Goal: Information Seeking & Learning: Learn about a topic

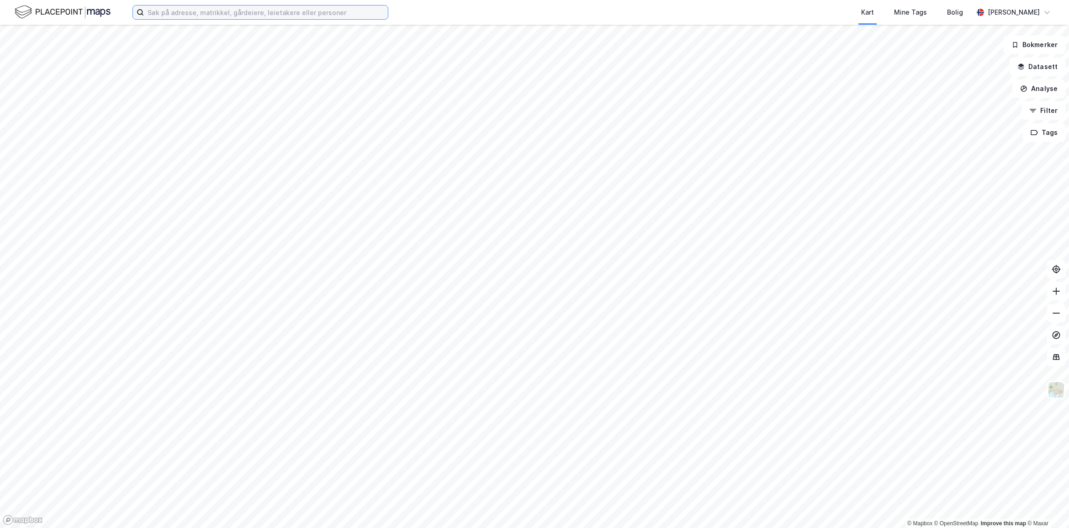
click at [161, 12] on input at bounding box center [266, 12] width 244 height 14
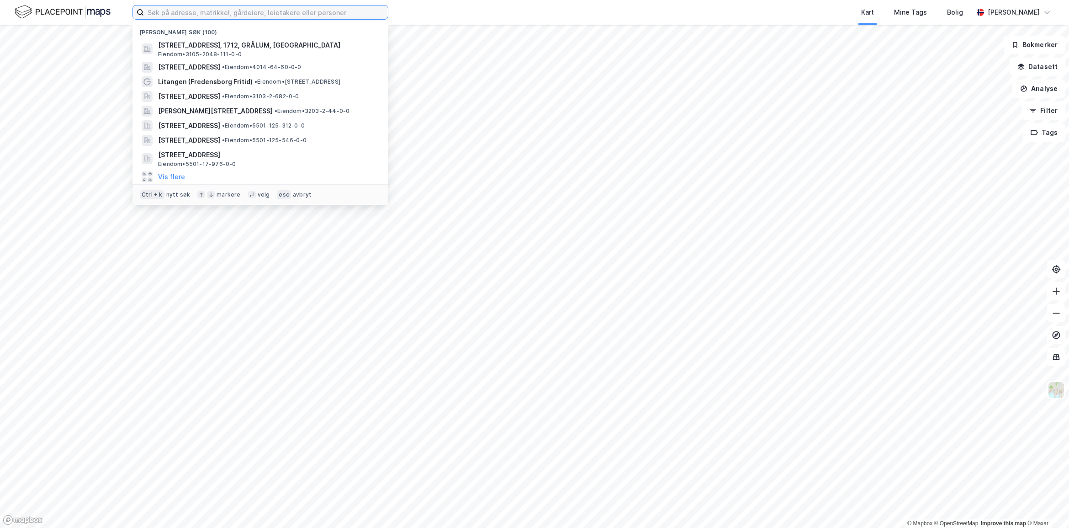
paste input "953071347"
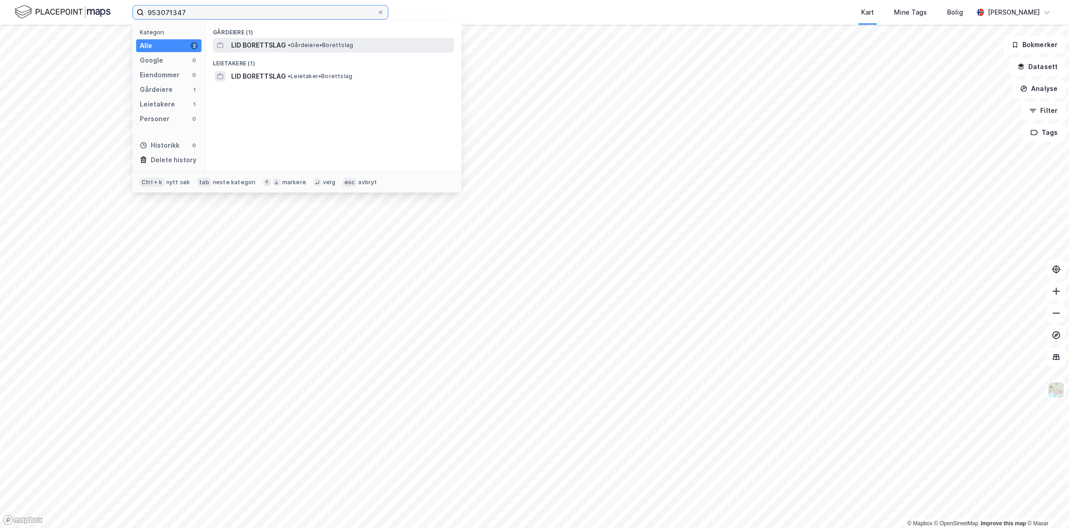
type input "953071347"
click at [278, 43] on span "LID BORETTSLAG" at bounding box center [258, 45] width 55 height 11
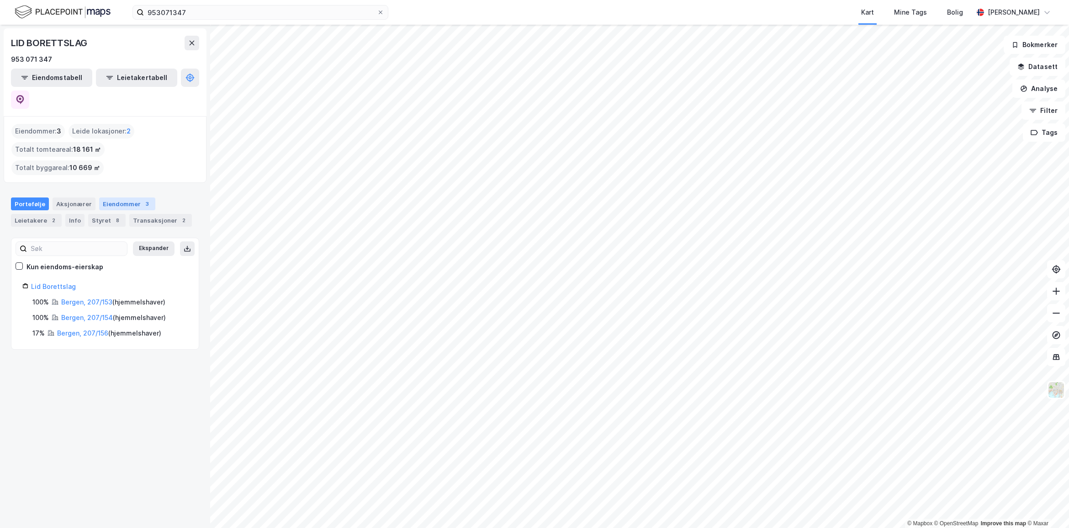
click at [115, 197] on div "Eiendommer 3" at bounding box center [127, 203] width 56 height 13
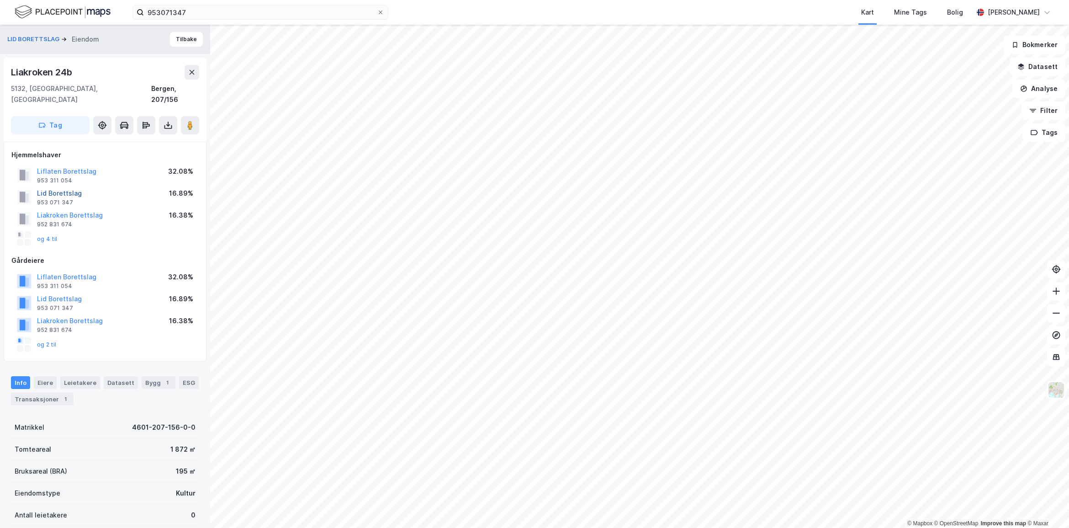
click at [0, 0] on button "Lid Borettslag" at bounding box center [0, 0] width 0 height 0
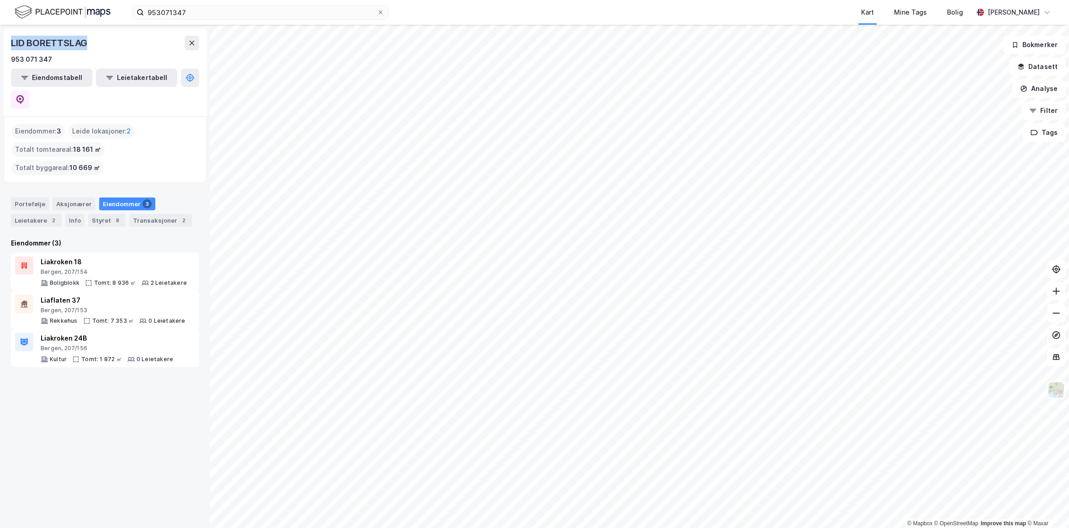
drag, startPoint x: 96, startPoint y: 41, endPoint x: 0, endPoint y: 39, distance: 96.0
click at [0, 39] on div "LID BORETTSLAG 953 071 347 Eiendomstabell Leietakertabell Eiendommer : 3 Leide …" at bounding box center [105, 276] width 210 height 503
copy div "LID BORETTSLAG"
drag, startPoint x: 58, startPoint y: 60, endPoint x: 8, endPoint y: 62, distance: 49.4
click at [8, 62] on div "LID BORETTSLAG 953 071 347 Eiendomstabell Leietakertabell" at bounding box center [105, 72] width 203 height 88
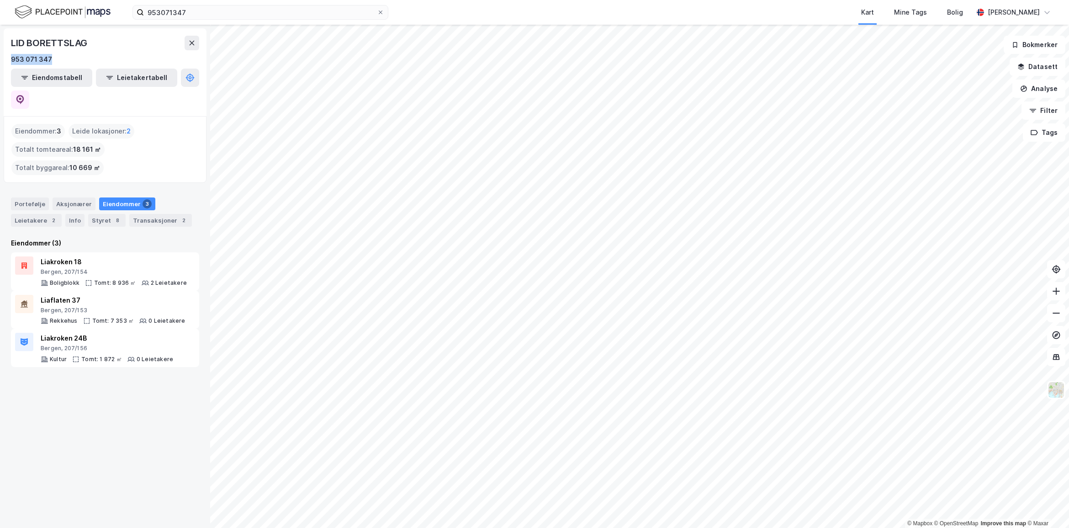
copy div "953 071 347"
drag, startPoint x: 95, startPoint y: 48, endPoint x: 8, endPoint y: 40, distance: 87.2
click at [8, 40] on div "LID BORETTSLAG 953 071 347 Eiendomstabell Leietakertabell" at bounding box center [105, 72] width 203 height 88
copy div "LID BORETTSLAG"
click at [121, 279] on div "Tomt: 8 936 ㎡" at bounding box center [115, 282] width 42 height 7
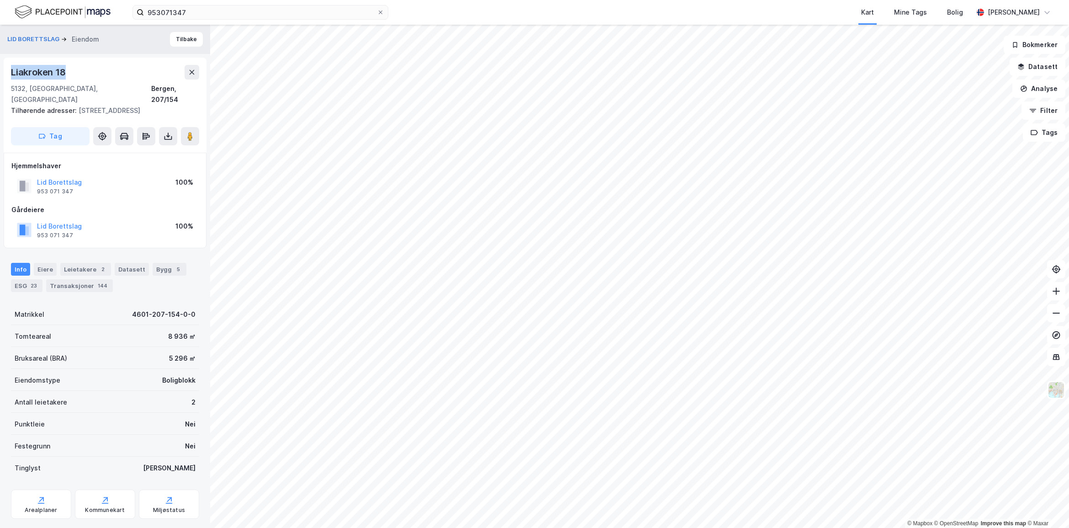
drag, startPoint x: 74, startPoint y: 79, endPoint x: 12, endPoint y: 78, distance: 62.6
click at [12, 78] on div "Liakroken 18" at bounding box center [105, 72] width 188 height 15
copy div "Liakroken 18"
